Goal: Task Accomplishment & Management: Use online tool/utility

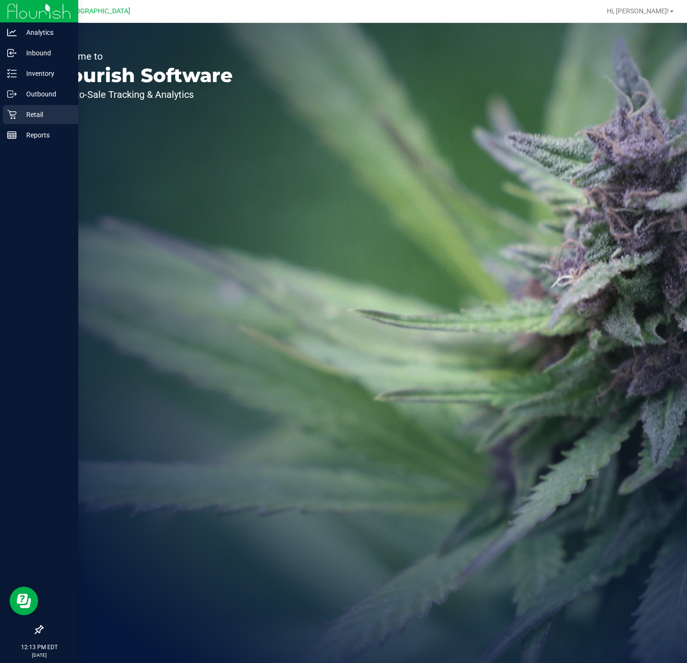
click at [26, 110] on p "Retail" at bounding box center [45, 114] width 57 height 11
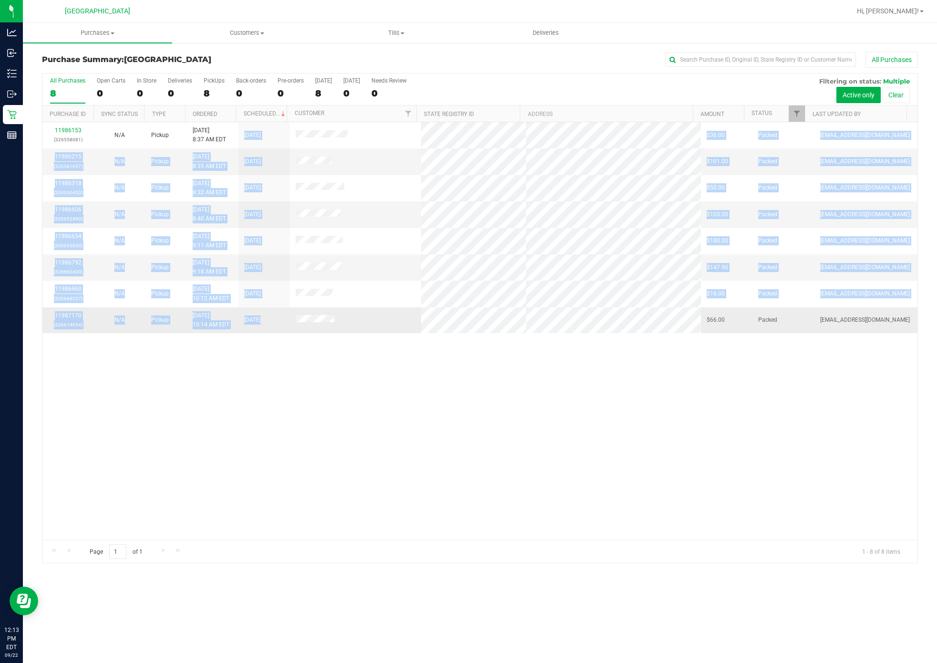
drag, startPoint x: 232, startPoint y: 131, endPoint x: 304, endPoint y: 335, distance: 216.3
click at [304, 333] on tbody "11986153 (326558081) N/A Pickup [DATE] 8:37 AM EDT 9/22/2025 $36.00 Packed [EMA…" at bounding box center [479, 227] width 875 height 211
click at [305, 333] on td at bounding box center [355, 320] width 131 height 26
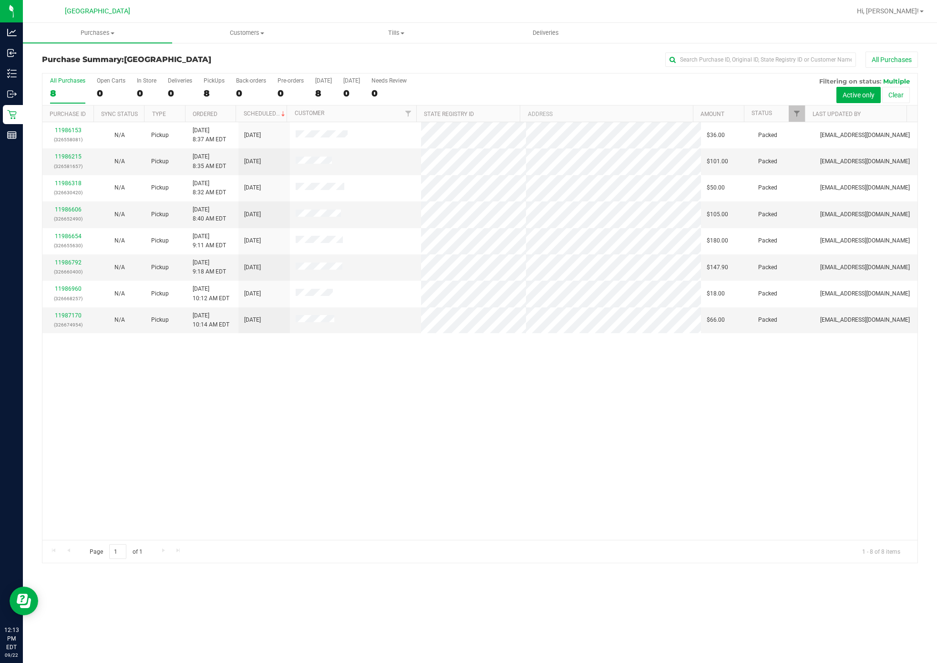
click at [394, 346] on div "11986153 (326558081) N/A Pickup [DATE] 8:37 AM EDT 9/22/2025 $36.00 Packed [EMA…" at bounding box center [479, 330] width 875 height 417
click at [395, 33] on span "Tills" at bounding box center [396, 33] width 148 height 9
click at [365, 56] on span "Manage tills" at bounding box center [353, 57] width 64 height 8
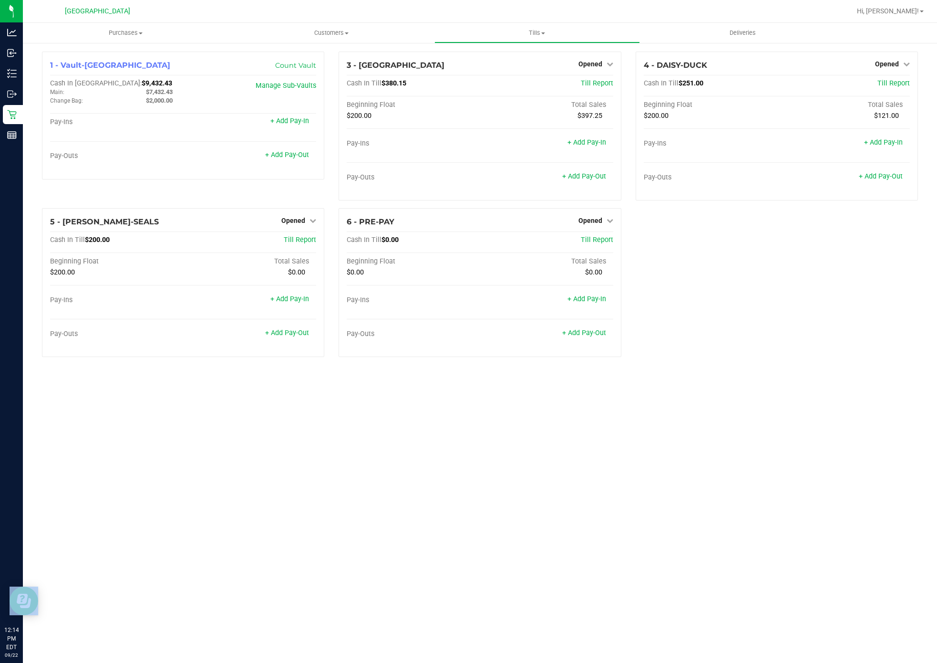
click at [645, 464] on div "Purchases Summary of purchases Fulfillment All purchases Customers All customer…" at bounding box center [480, 343] width 914 height 640
click at [622, 400] on div "Purchases Summary of purchases Fulfillment All purchases Customers All customer…" at bounding box center [480, 343] width 914 height 640
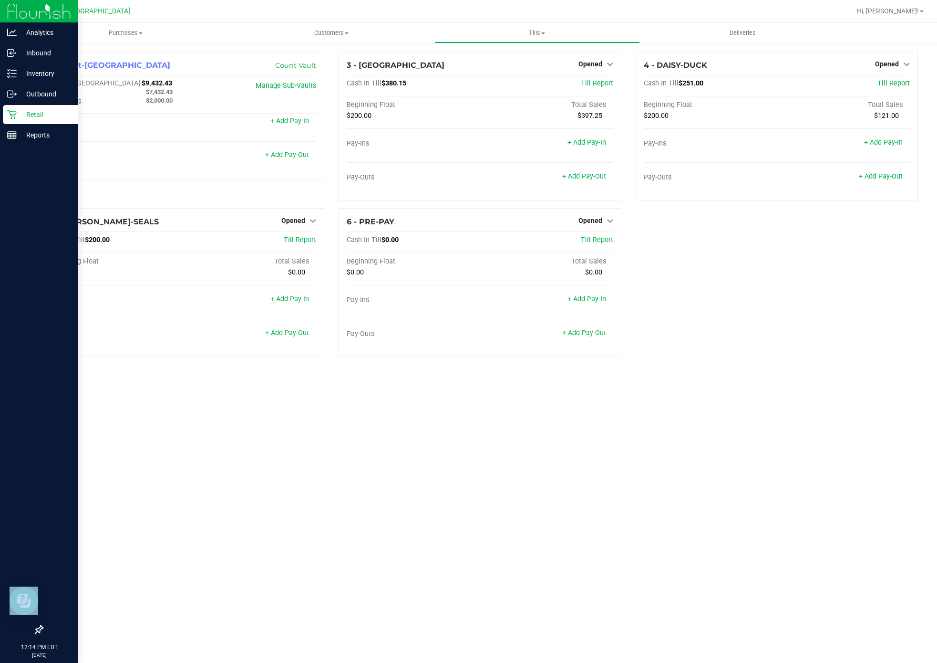
click at [28, 112] on p "Retail" at bounding box center [45, 114] width 57 height 11
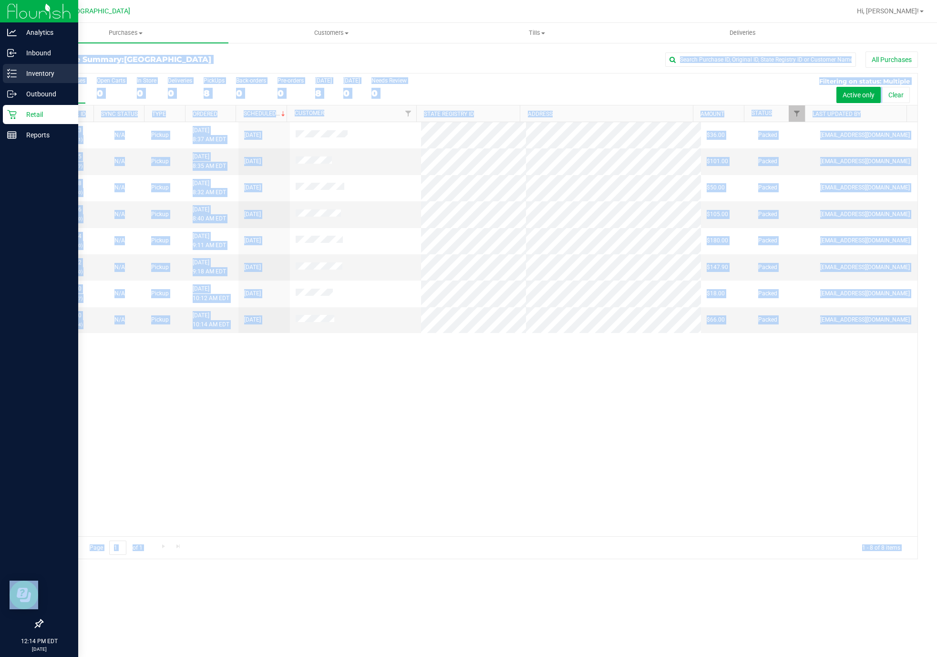
click at [19, 70] on p "Inventory" at bounding box center [45, 73] width 57 height 11
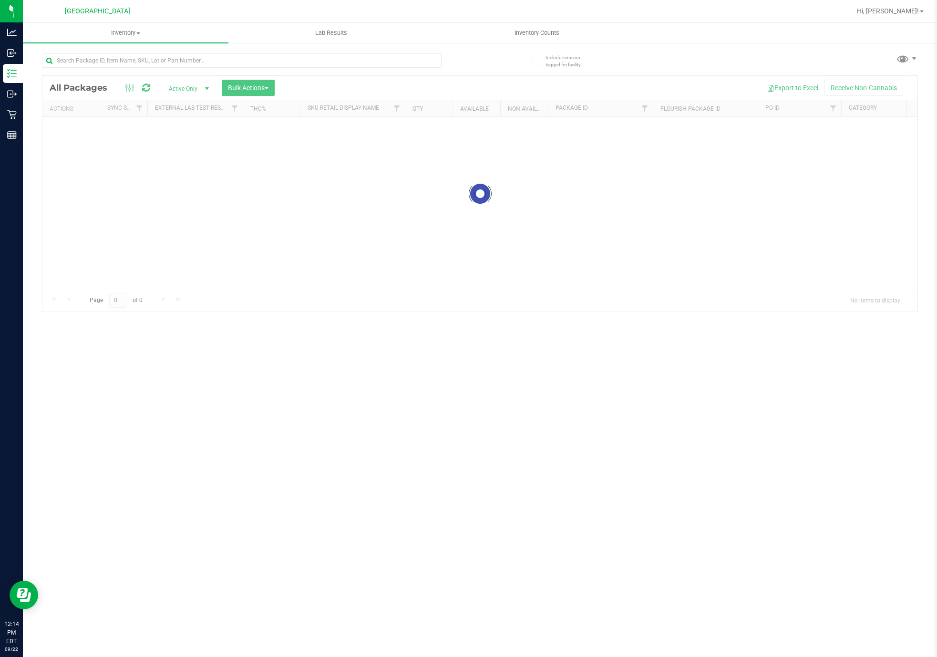
click at [164, 69] on div at bounding box center [242, 64] width 400 height 22
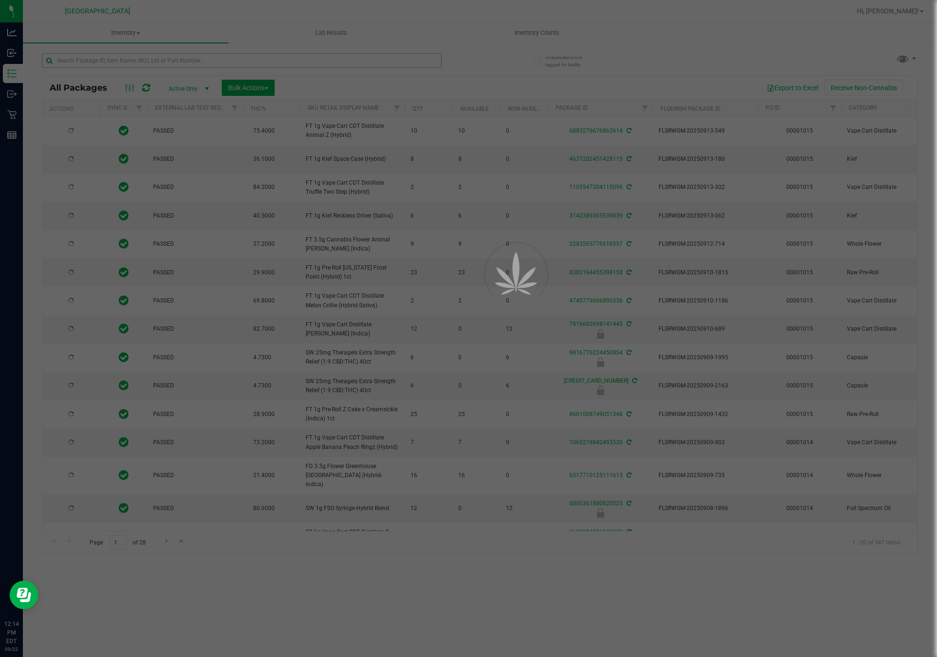
drag, startPoint x: 168, startPoint y: 60, endPoint x: 174, endPoint y: 59, distance: 5.8
click at [169, 60] on div at bounding box center [468, 328] width 937 height 657
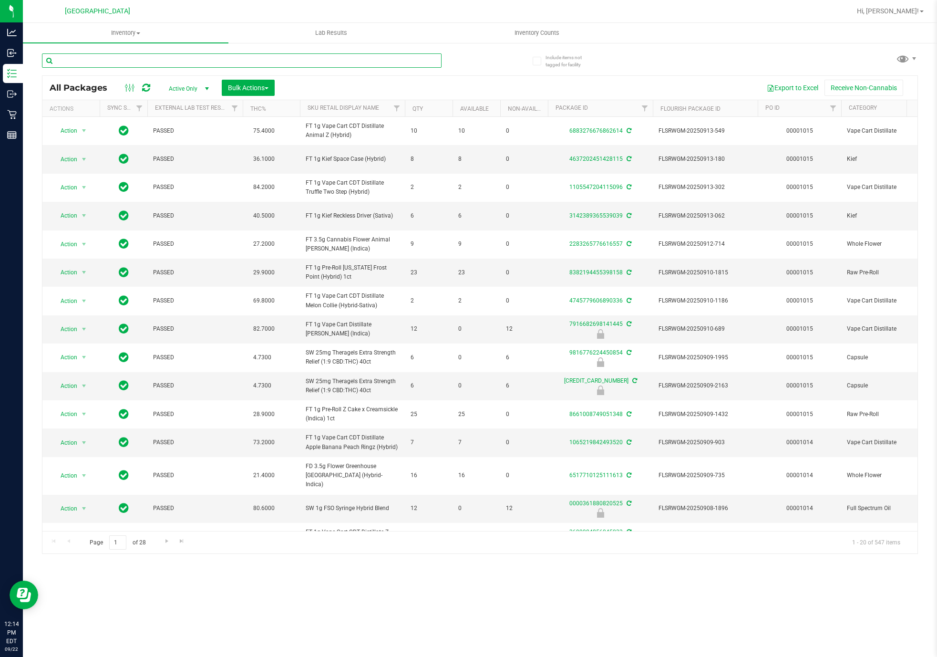
click at [174, 59] on input "text" at bounding box center [242, 60] width 400 height 14
paste input "SN250728DC1-0804"
type input "SN250728DC1-0804"
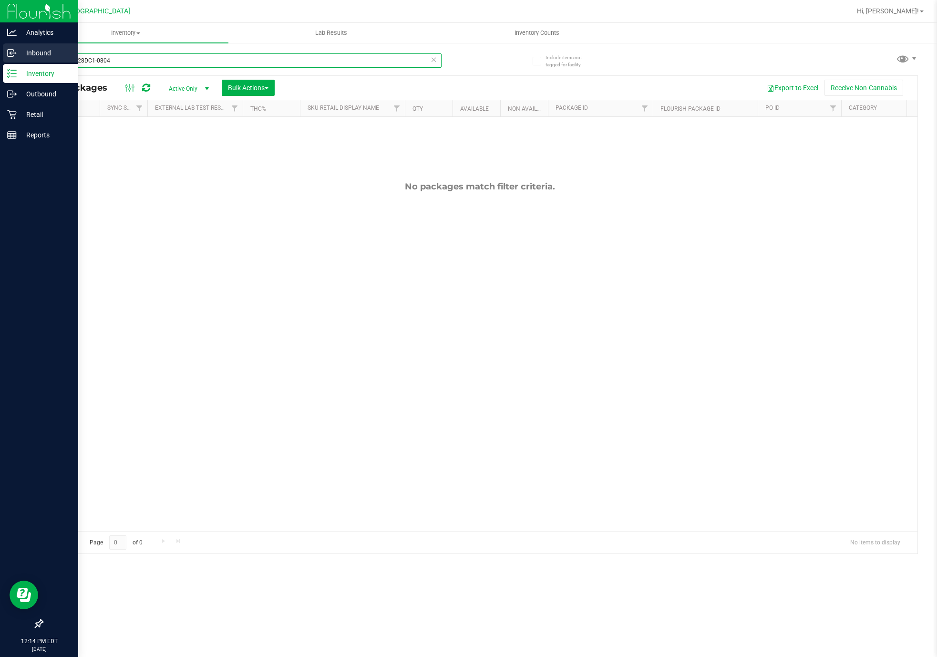
drag, startPoint x: 199, startPoint y: 60, endPoint x: 4, endPoint y: 53, distance: 195.2
click at [0, 53] on div "Analytics Inbound Inventory Outbound Retail Reports 12:14 PM EDT 09/22/2025 09/…" at bounding box center [468, 328] width 937 height 657
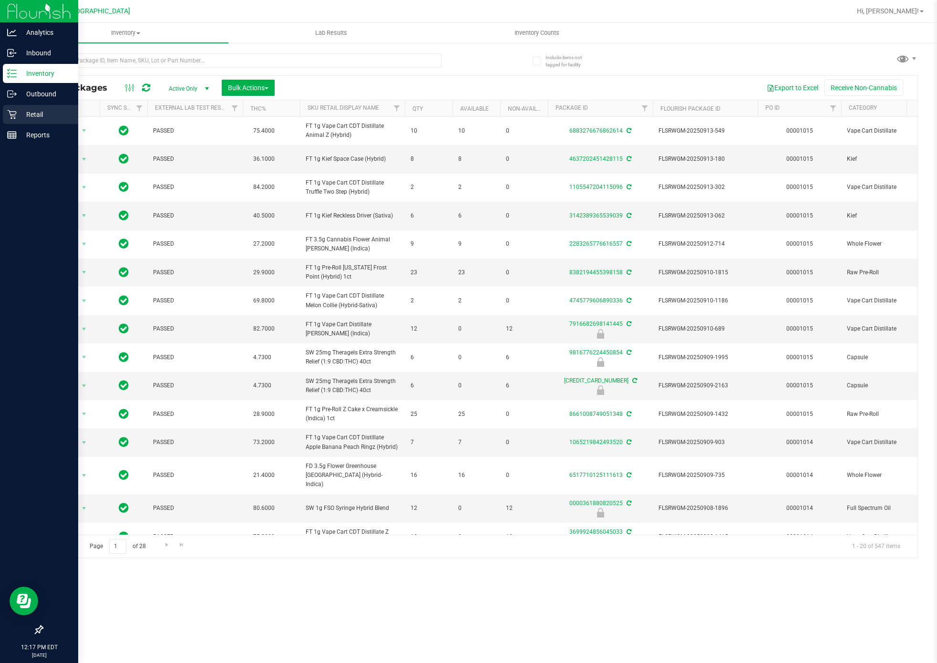
click at [6, 112] on div "Retail" at bounding box center [40, 114] width 75 height 19
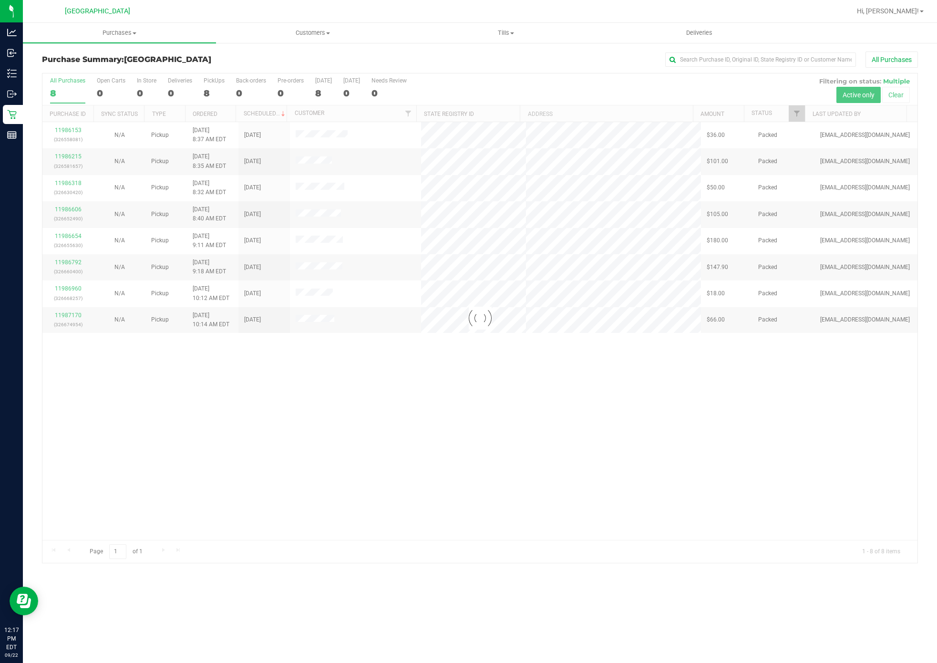
drag, startPoint x: 645, startPoint y: 398, endPoint x: 653, endPoint y: 389, distance: 11.5
click at [646, 398] on div at bounding box center [479, 317] width 875 height 489
click at [686, 317] on td "[EMAIL_ADDRESS][DOMAIN_NAME]" at bounding box center [866, 320] width 103 height 26
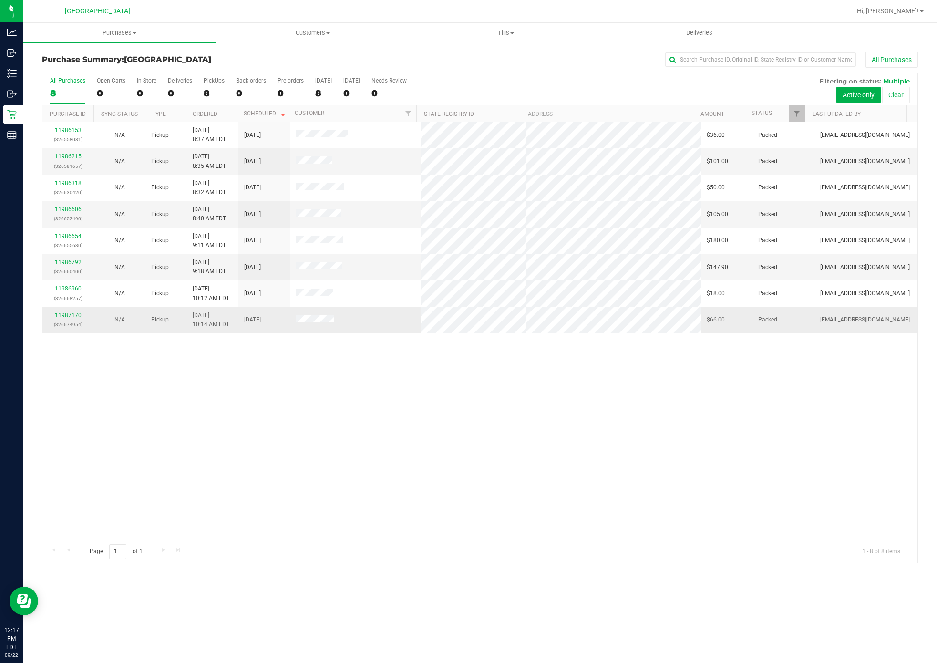
click at [686, 328] on td "[EMAIL_ADDRESS][DOMAIN_NAME]" at bounding box center [866, 320] width 103 height 26
click at [686, 321] on span "[EMAIL_ADDRESS][DOMAIN_NAME]" at bounding box center [865, 319] width 90 height 9
click at [686, 350] on div "11986153 (326558081) N/A Pickup 9/22/2025 8:37 AM EDT 9/22/2025 $36.00 Packed d…" at bounding box center [479, 331] width 875 height 418
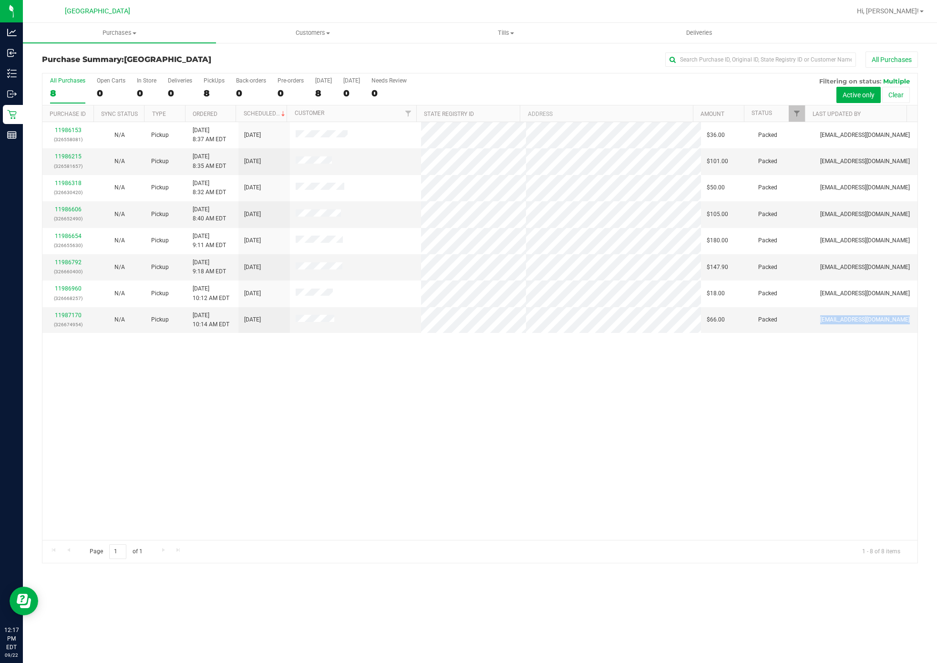
click at [686, 359] on div "11986153 (326558081) N/A Pickup 9/22/2025 8:37 AM EDT 9/22/2025 $36.00 Packed d…" at bounding box center [479, 331] width 875 height 418
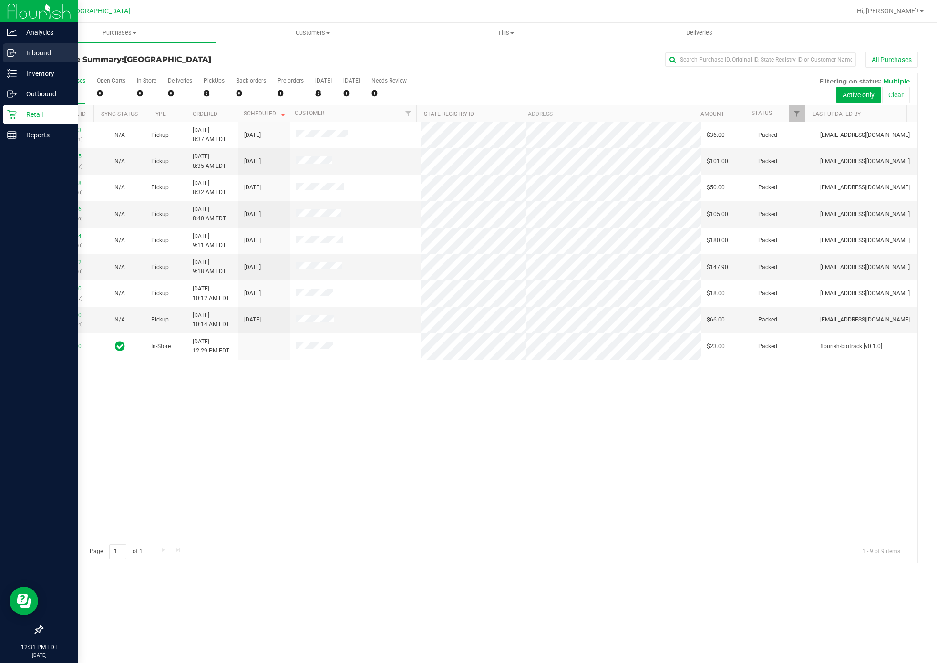
click at [19, 48] on p "Inbound" at bounding box center [45, 52] width 57 height 11
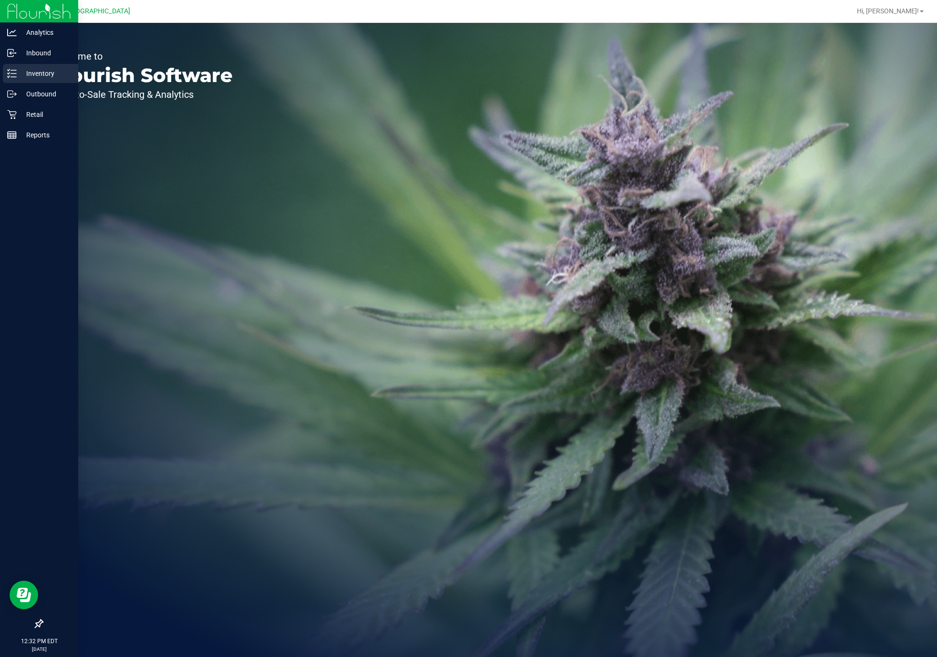
click at [21, 69] on p "Inventory" at bounding box center [45, 73] width 57 height 11
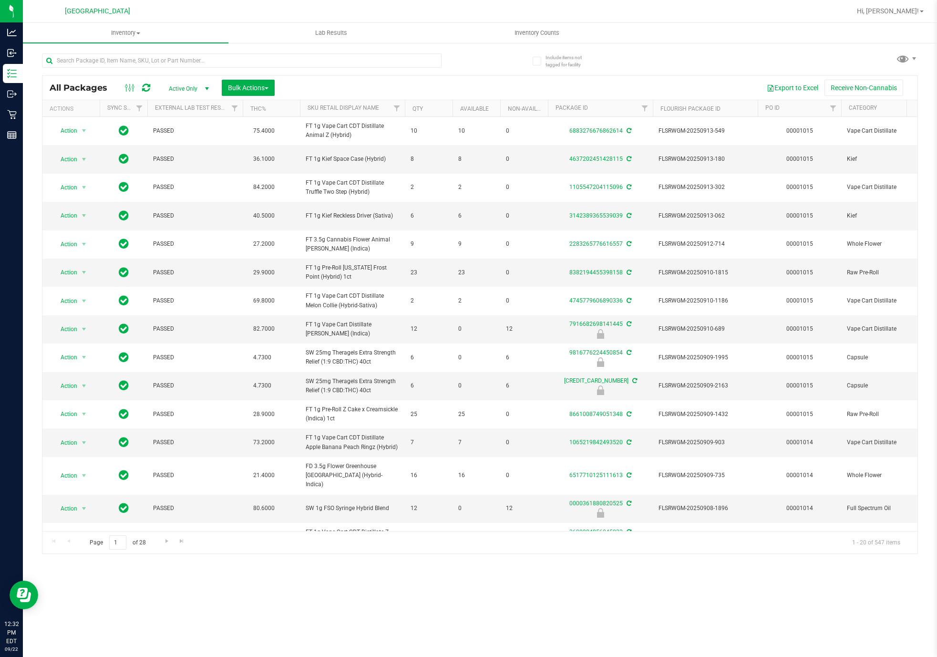
click at [76, 69] on div at bounding box center [242, 64] width 400 height 22
click at [73, 67] on input "text" at bounding box center [242, 60] width 400 height 14
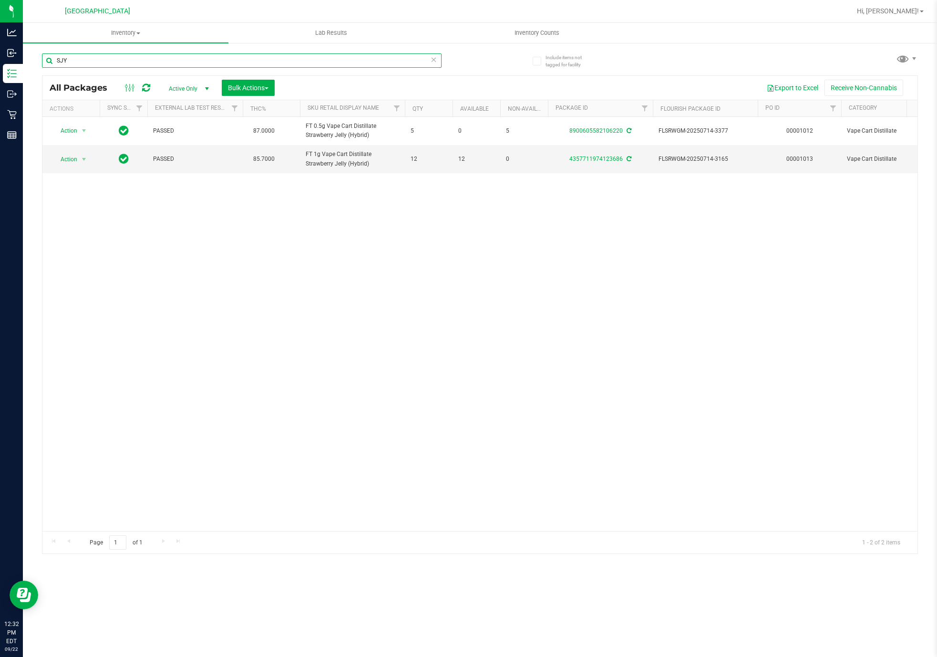
type input "SJY"
click at [618, 341] on div "Action Action Adjust qty Create package Edit attributes Global inventory Locate…" at bounding box center [479, 324] width 875 height 414
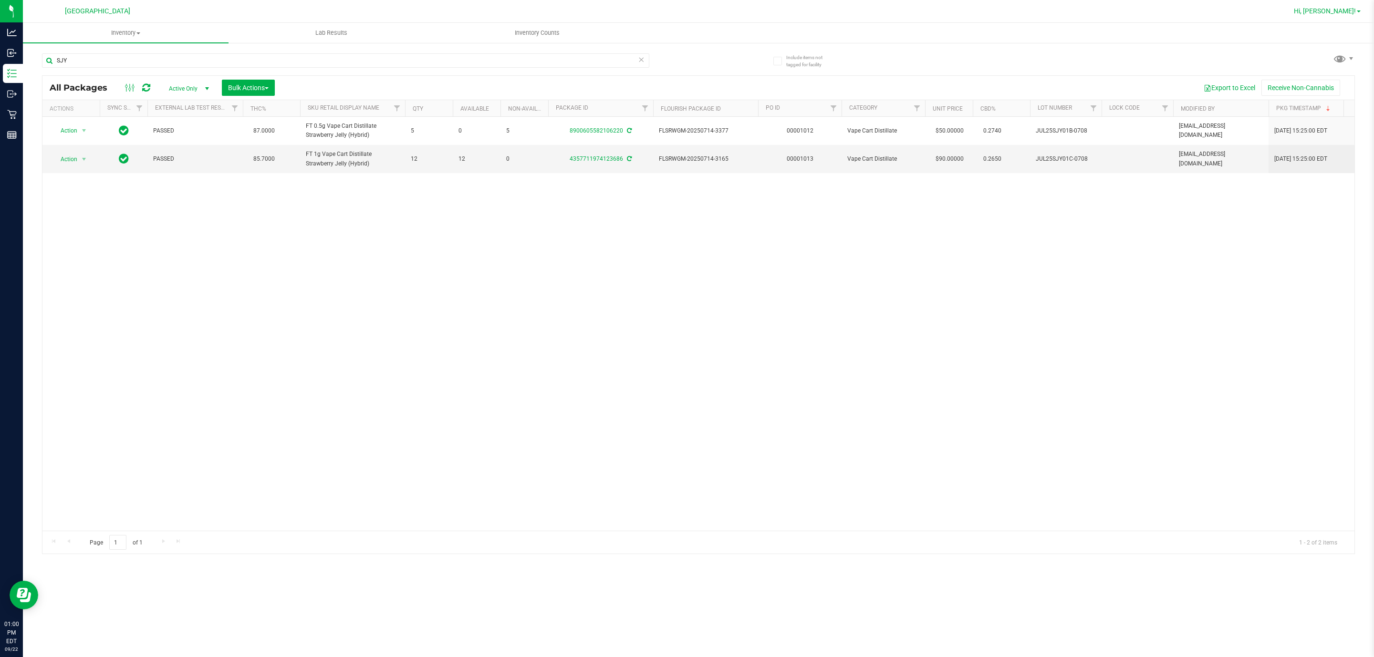
click at [937, 10] on span "Hi, [PERSON_NAME]!" at bounding box center [1325, 11] width 62 height 8
click at [937, 99] on span "Sign Out" at bounding box center [1324, 102] width 28 height 10
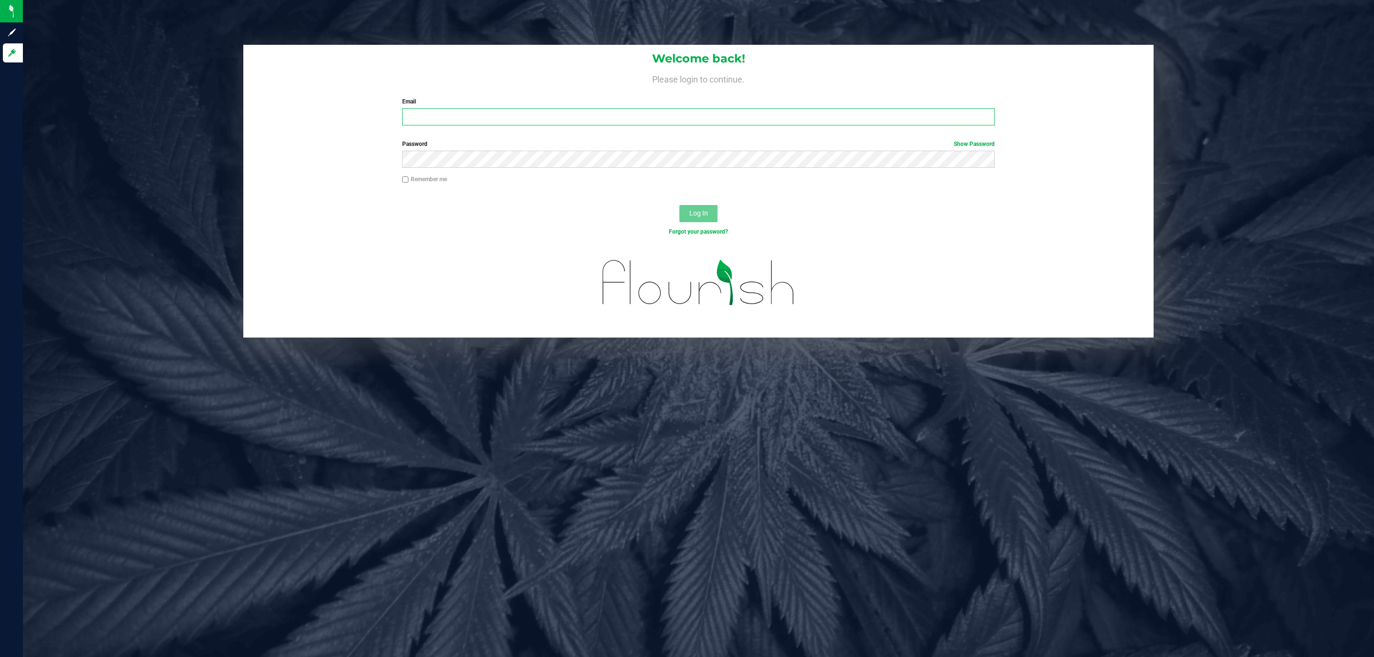
click at [490, 112] on input "Email" at bounding box center [698, 116] width 592 height 17
type input "[EMAIL_ADDRESS][DOMAIN_NAME]"
click at [679, 205] on button "Log In" at bounding box center [698, 213] width 38 height 17
